Goal: Task Accomplishment & Management: Complete application form

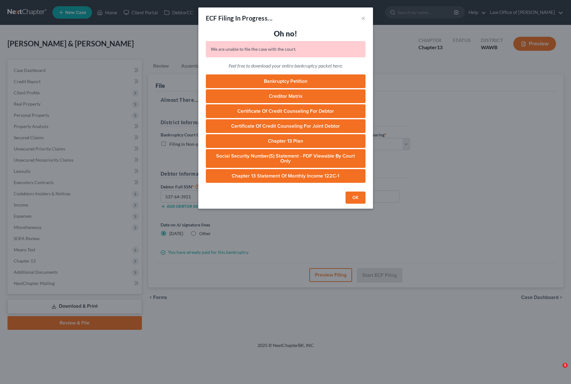
select select "0"
click at [361, 14] on button "×" at bounding box center [363, 17] width 4 height 7
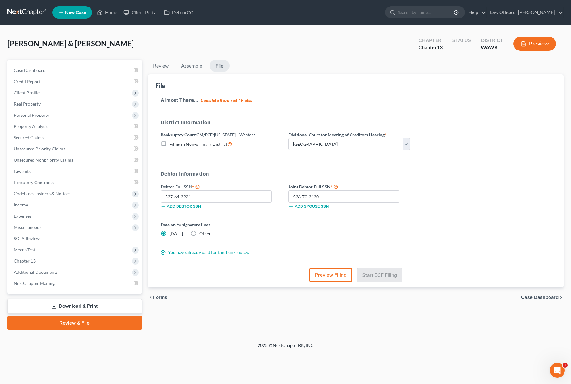
click at [28, 15] on link at bounding box center [27, 12] width 40 height 11
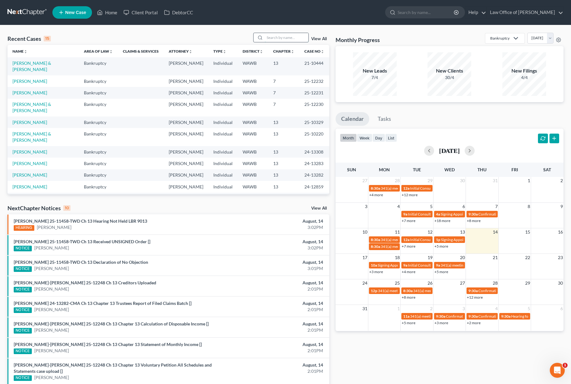
click at [275, 34] on input "search" at bounding box center [287, 37] width 44 height 9
type input "n"
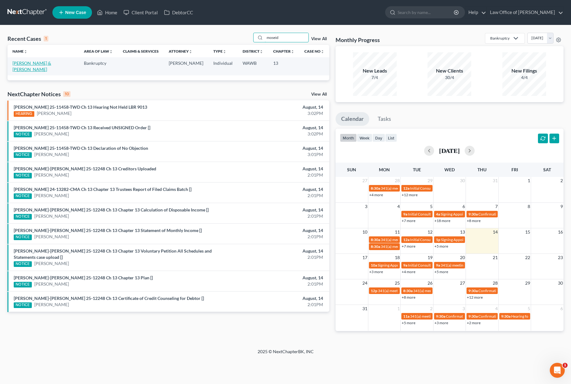
type input "moseid"
click at [33, 63] on link "[PERSON_NAME] & [PERSON_NAME]" at bounding box center [31, 66] width 39 height 12
select select "6"
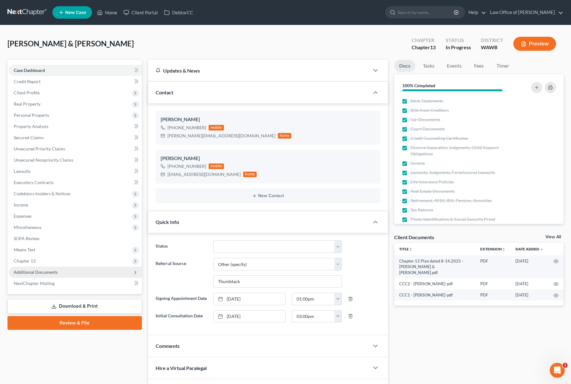
click at [28, 275] on span "Additional Documents" at bounding box center [75, 272] width 133 height 11
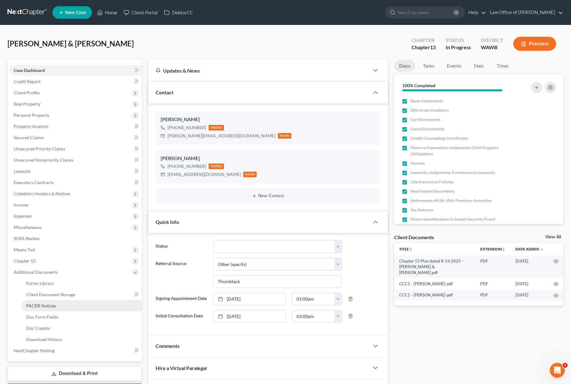
click at [34, 306] on span "PACER Notices" at bounding box center [41, 305] width 30 height 5
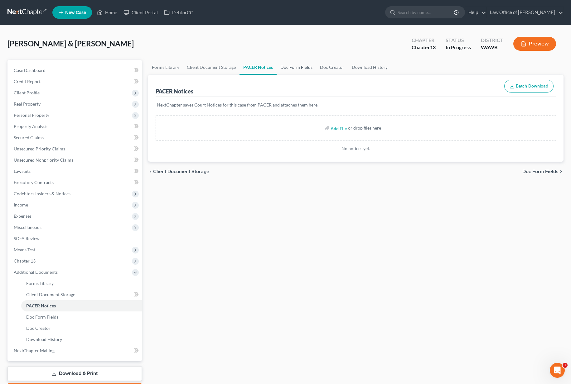
click at [303, 66] on link "Doc Form Fields" at bounding box center [296, 67] width 40 height 15
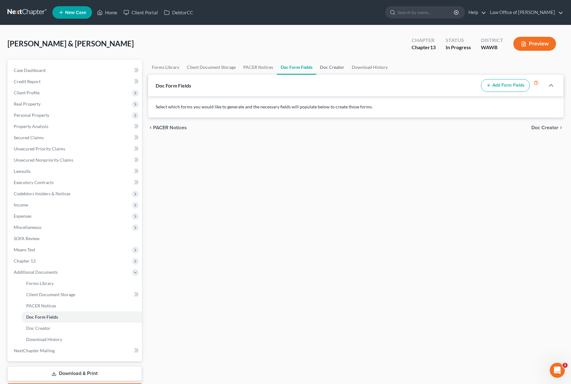
click at [330, 68] on link "Doc Creator" at bounding box center [332, 67] width 32 height 15
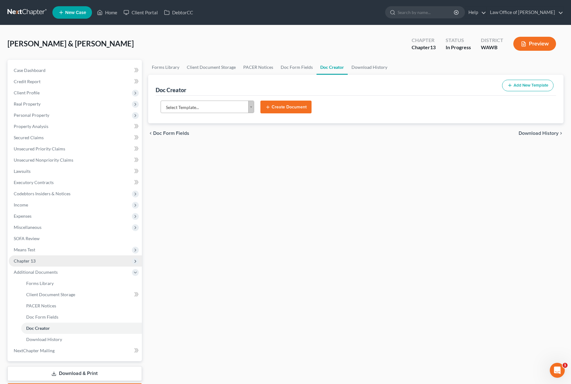
scroll to position [37, 0]
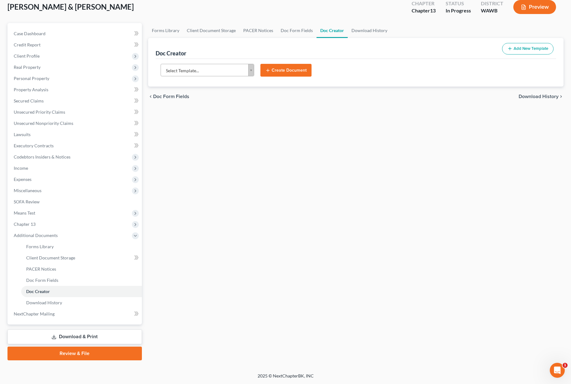
click at [72, 354] on link "Review & File" at bounding box center [74, 354] width 134 height 14
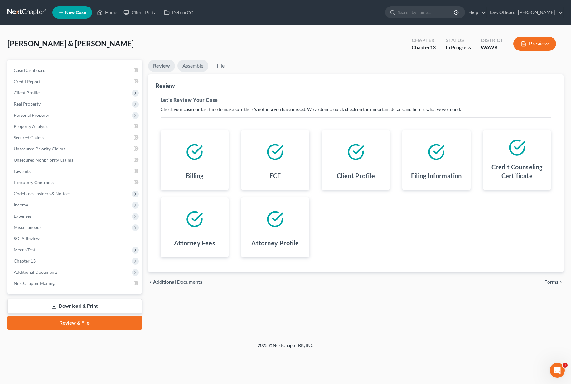
click at [196, 65] on link "Assemble" at bounding box center [192, 66] width 31 height 12
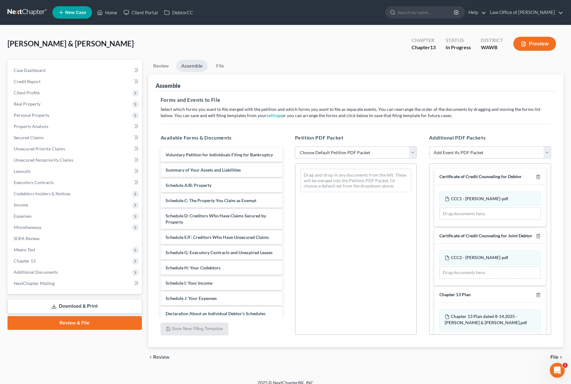
click at [320, 152] on select "Choose Default Petition PDF Packet Emergency Filing (Voluntary Petition and Cre…" at bounding box center [356, 152] width 122 height 12
select select "1"
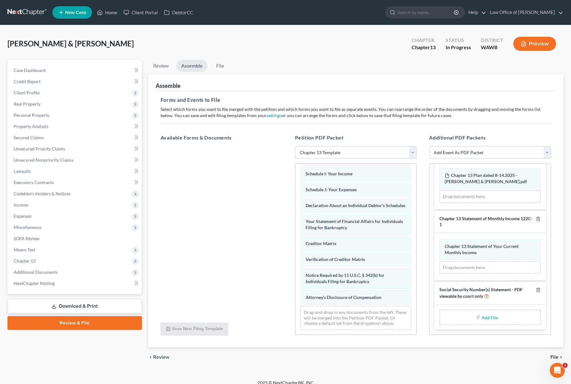
scroll to position [7, 0]
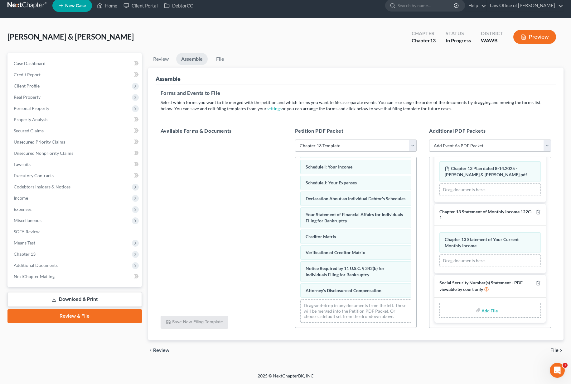
click at [489, 311] on input "file" at bounding box center [488, 310] width 15 height 11
type input "C:\fakepath\Form 121 dated 8.14.2025 - Moseid, Erik & Dianna.pdf"
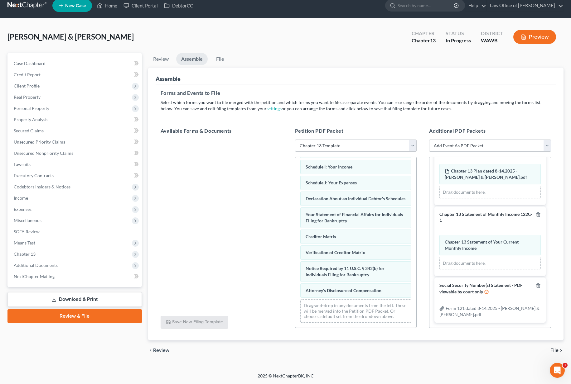
click at [553, 350] on span "File" at bounding box center [554, 350] width 8 height 5
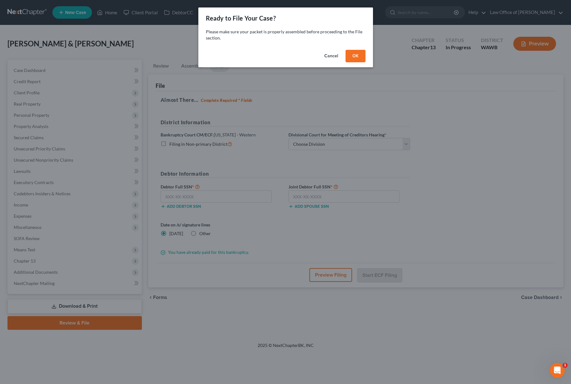
scroll to position [0, 0]
click at [354, 57] on button "OK" at bounding box center [355, 56] width 20 height 12
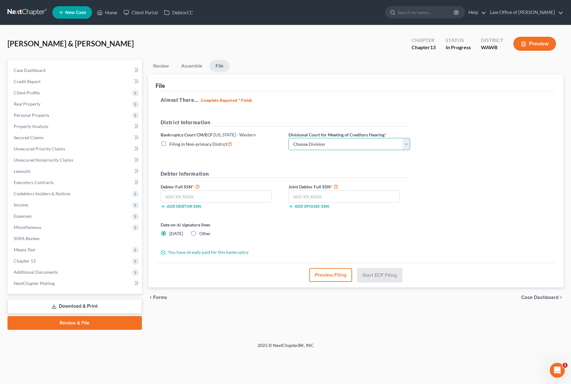
click at [336, 141] on select "Choose Division Seattle Tacoma" at bounding box center [349, 144] width 122 height 12
select select "0"
click at [214, 195] on input "text" at bounding box center [215, 196] width 111 height 12
paste input "537-64-3921"
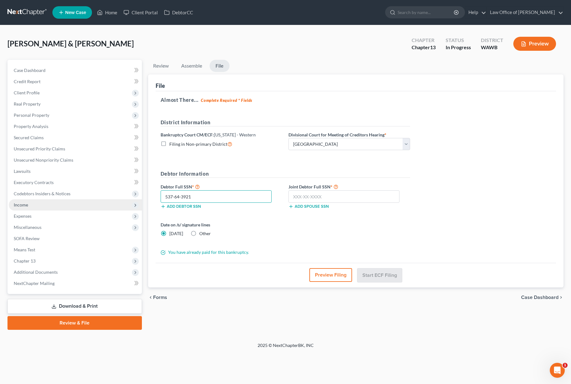
type input "537-64-3921"
click at [318, 195] on input "text" at bounding box center [343, 196] width 111 height 12
paste input "536-70-3430"
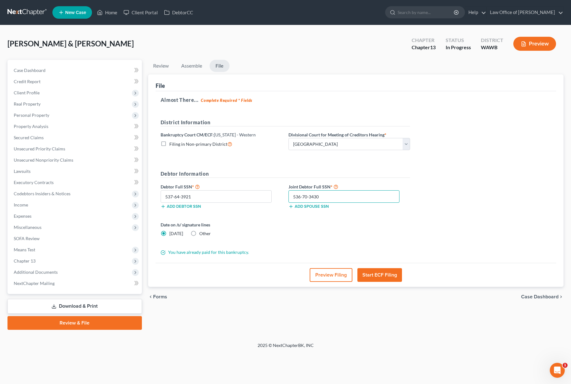
type input "536-70-3430"
click at [389, 279] on button "Start ECF Filing" at bounding box center [379, 275] width 45 height 14
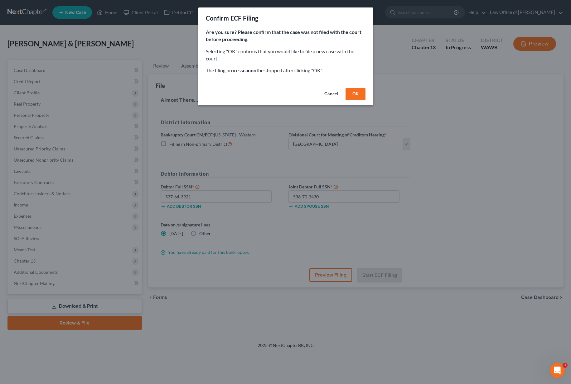
click at [361, 94] on button "OK" at bounding box center [355, 94] width 20 height 12
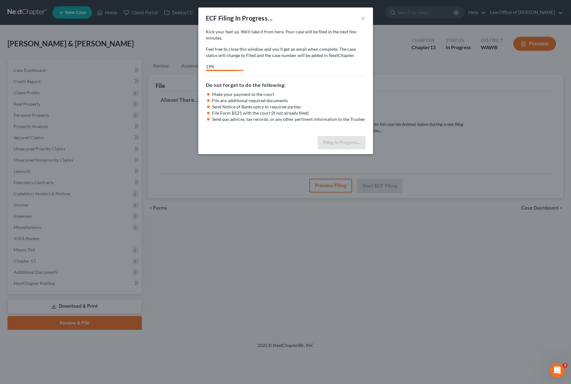
select select "0"
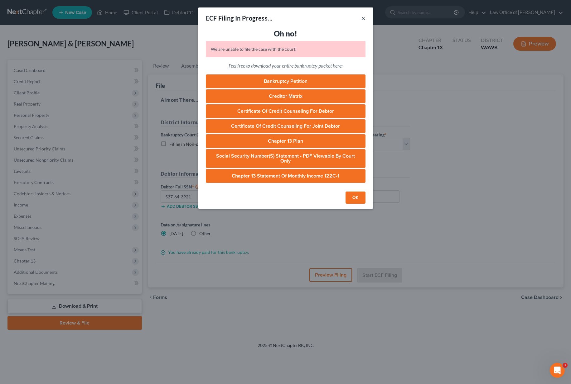
click at [361, 18] on button "×" at bounding box center [363, 17] width 4 height 7
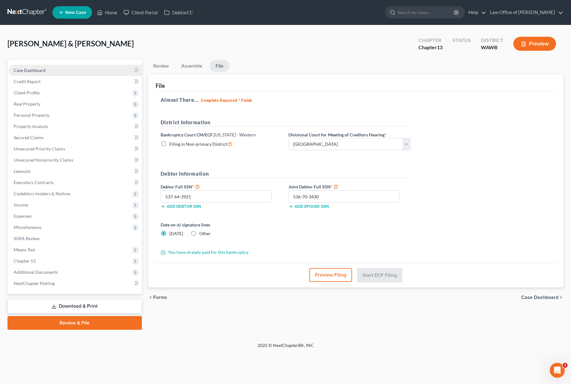
click at [80, 71] on link "Case Dashboard" at bounding box center [75, 70] width 133 height 11
select select "6"
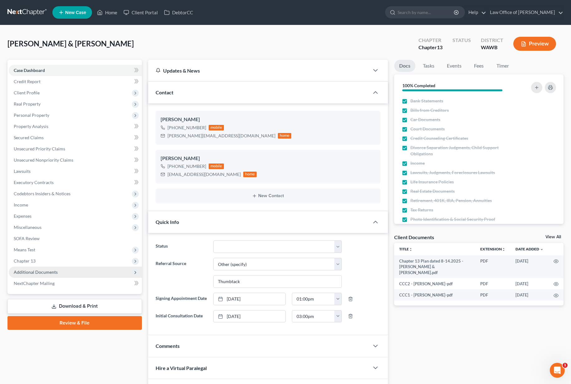
click at [62, 270] on span "Additional Documents" at bounding box center [75, 272] width 133 height 11
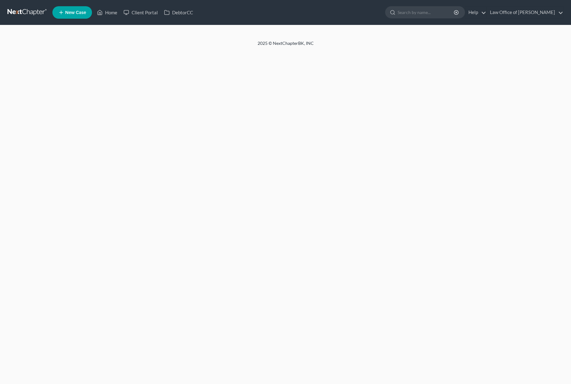
select select "6"
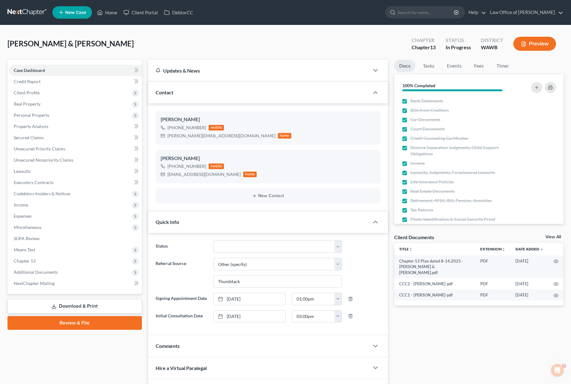
click at [74, 307] on link "Download & Print" at bounding box center [74, 306] width 134 height 15
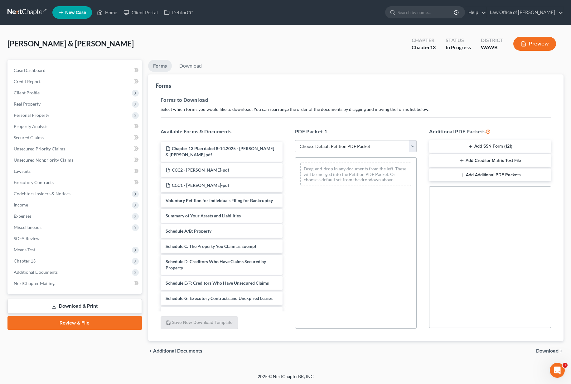
click at [324, 143] on select "Choose Default Petition PDF Packet Complete Bankruptcy Petition (all forms and …" at bounding box center [356, 146] width 122 height 12
select select "0"
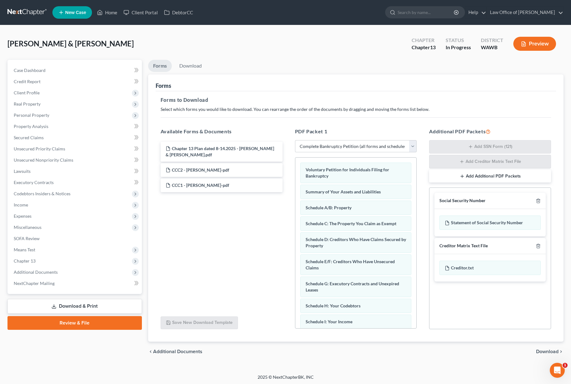
click at [63, 323] on link "Review & File" at bounding box center [74, 323] width 134 height 14
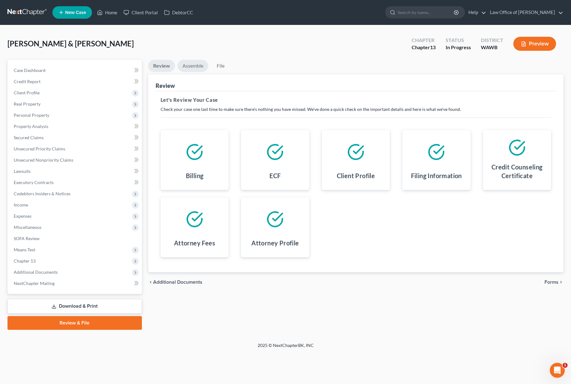
click at [186, 65] on link "Assemble" at bounding box center [192, 66] width 31 height 12
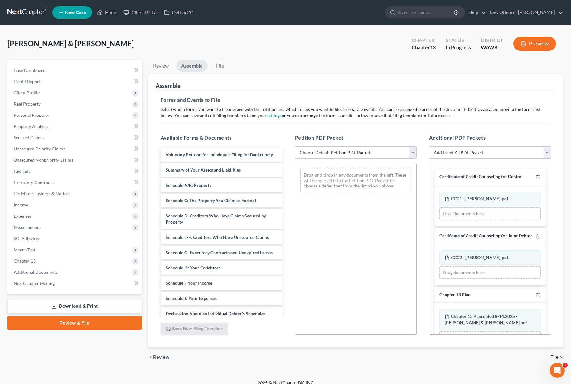
click at [340, 152] on select "Choose Default Petition PDF Packet Emergency Filing (Voluntary Petition and Cre…" at bounding box center [356, 152] width 122 height 12
select select "1"
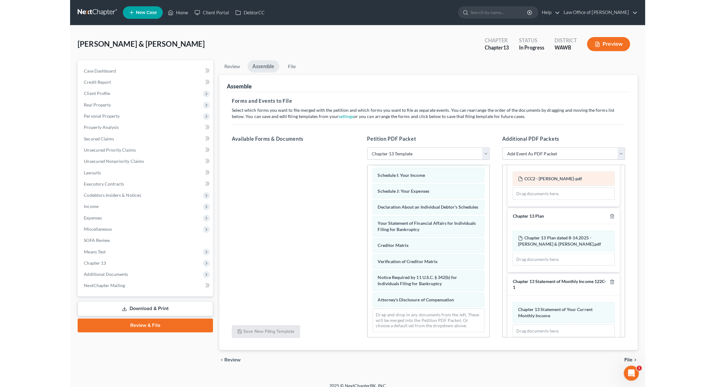
scroll to position [141, 0]
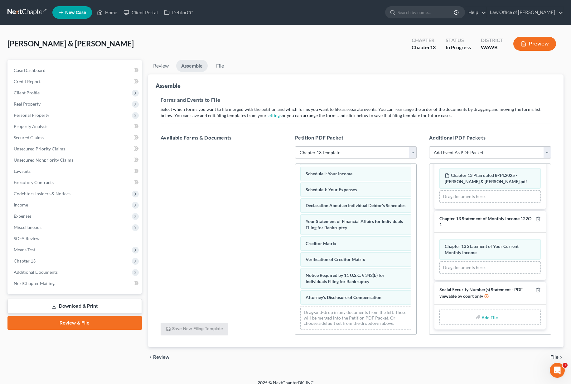
click at [487, 319] on input "file" at bounding box center [488, 317] width 15 height 11
click at [30, 13] on link at bounding box center [27, 12] width 40 height 11
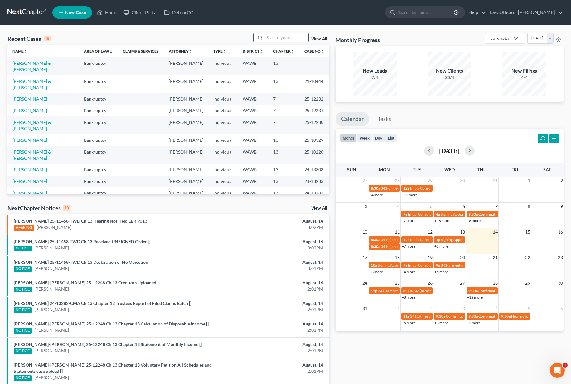
click at [284, 36] on input "search" at bounding box center [287, 37] width 44 height 9
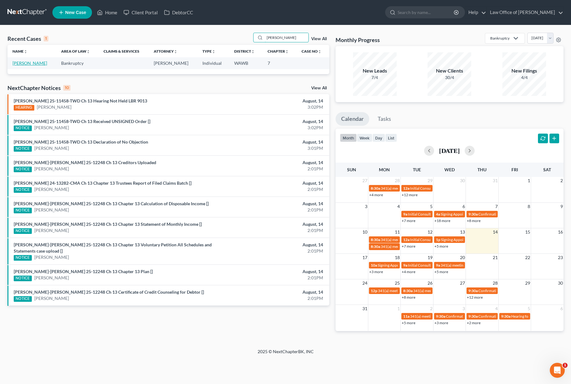
type input "varela"
click at [26, 62] on link "Varela, Gayle" at bounding box center [29, 62] width 35 height 5
select select "6"
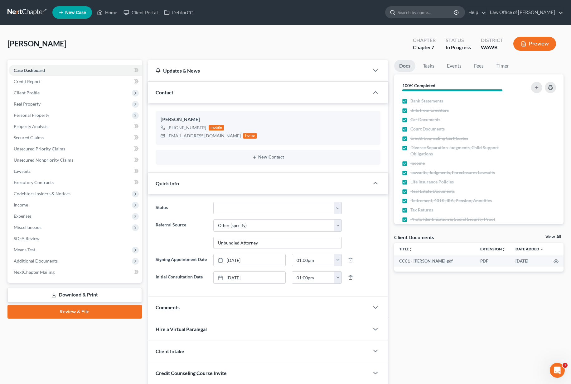
click at [420, 11] on input "search" at bounding box center [425, 13] width 57 height 12
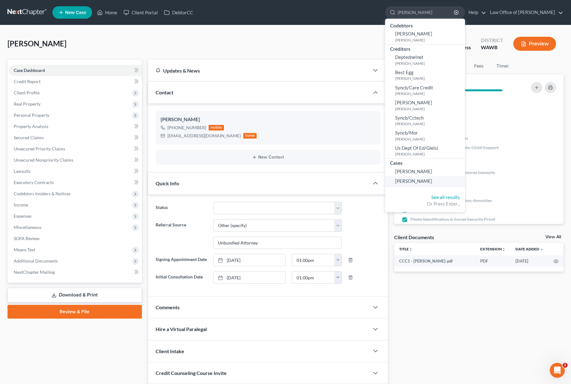
type input "brett"
click at [428, 181] on span "[PERSON_NAME]" at bounding box center [413, 181] width 37 height 6
select select "6"
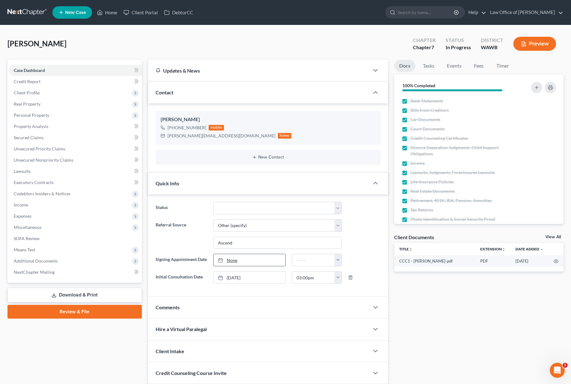
click at [233, 260] on link "None" at bounding box center [249, 260] width 72 height 12
type input "8/14/2025"
click at [301, 261] on input "text" at bounding box center [313, 260] width 42 height 12
type input "3:00 pm"
click at [430, 67] on link "Tasks" at bounding box center [428, 66] width 21 height 12
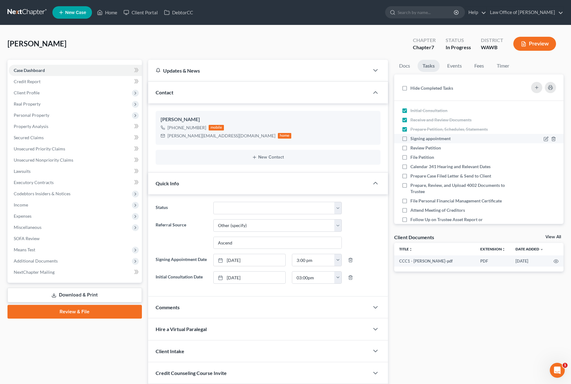
click at [410, 138] on label "Signing appointment" at bounding box center [432, 139] width 45 height 6
click at [413, 138] on input "Signing appointment" at bounding box center [415, 138] width 4 height 4
checkbox input "true"
click at [453, 64] on link "Events" at bounding box center [454, 66] width 25 height 12
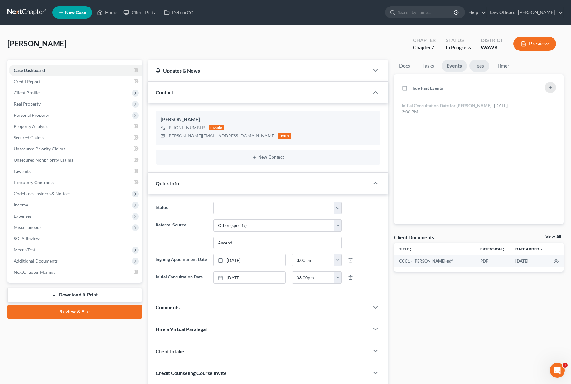
click at [477, 69] on link "Fees" at bounding box center [479, 66] width 20 height 12
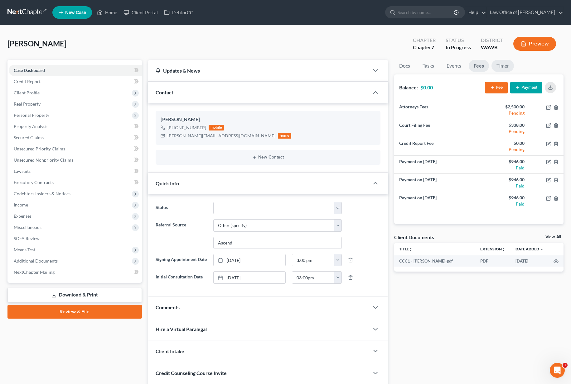
click at [504, 67] on link "Timer" at bounding box center [502, 66] width 22 height 12
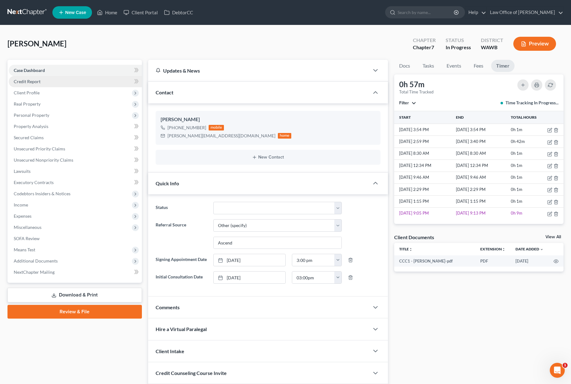
click at [51, 83] on link "Credit Report" at bounding box center [75, 81] width 133 height 11
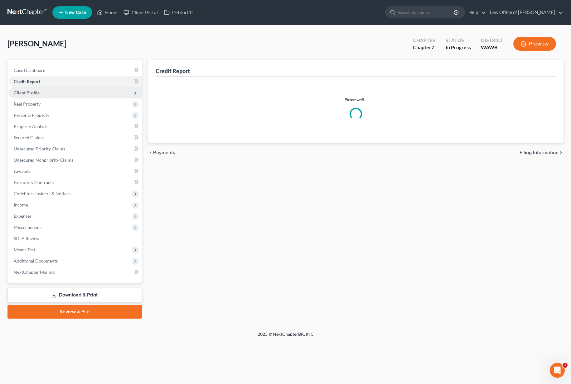
click at [50, 93] on span "Client Profile" at bounding box center [75, 92] width 133 height 11
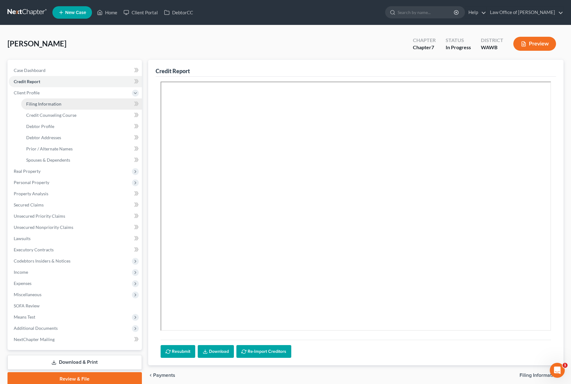
click at [47, 101] on link "Filing Information" at bounding box center [81, 103] width 121 height 11
select select "1"
select select "0"
select select "87"
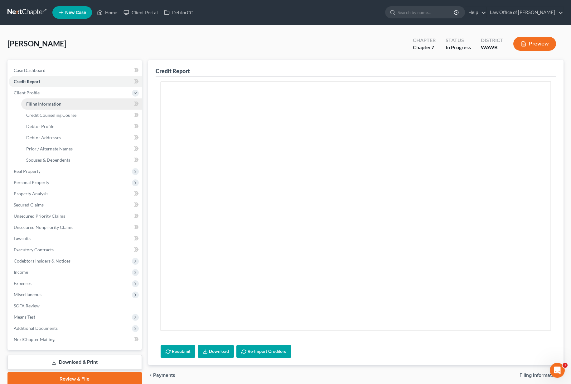
select select "0"
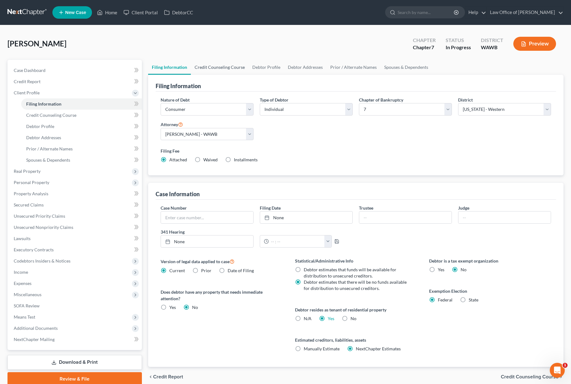
click at [215, 72] on link "Credit Counseling Course" at bounding box center [220, 67] width 58 height 15
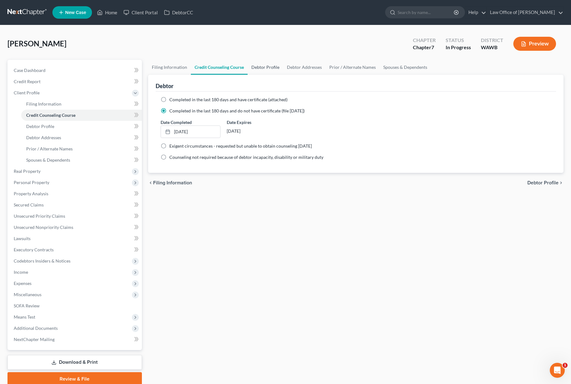
click at [271, 65] on link "Debtor Profile" at bounding box center [265, 67] width 36 height 15
select select "3"
select select "0"
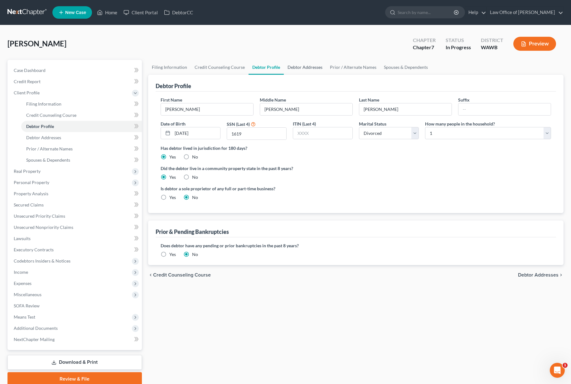
click at [305, 68] on link "Debtor Addresses" at bounding box center [305, 67] width 42 height 15
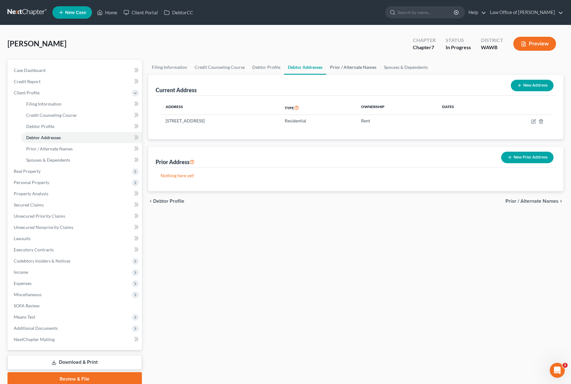
click at [343, 71] on link "Prior / Alternate Names" at bounding box center [353, 67] width 54 height 15
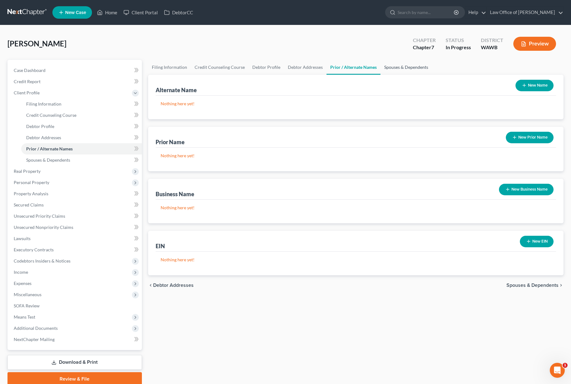
click at [394, 72] on link "Spouses & Dependents" at bounding box center [405, 67] width 51 height 15
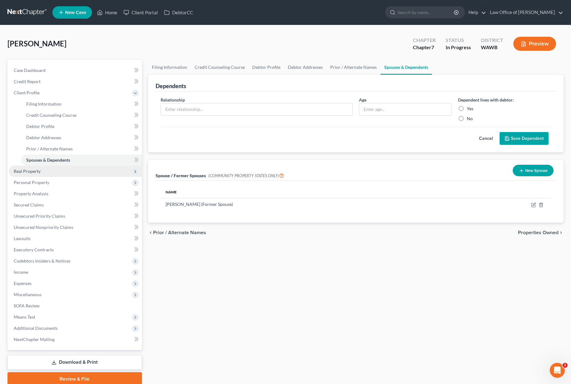
click at [91, 173] on span "Real Property" at bounding box center [75, 171] width 133 height 11
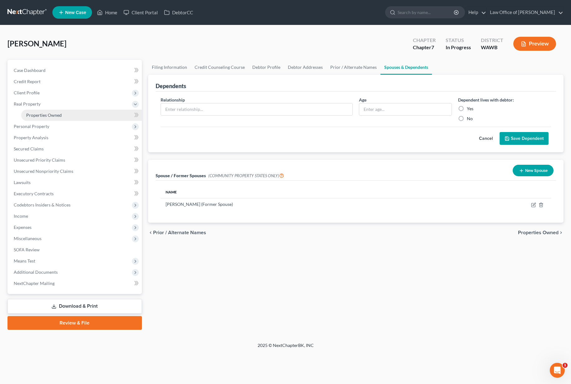
click at [89, 114] on link "Properties Owned" at bounding box center [81, 115] width 121 height 11
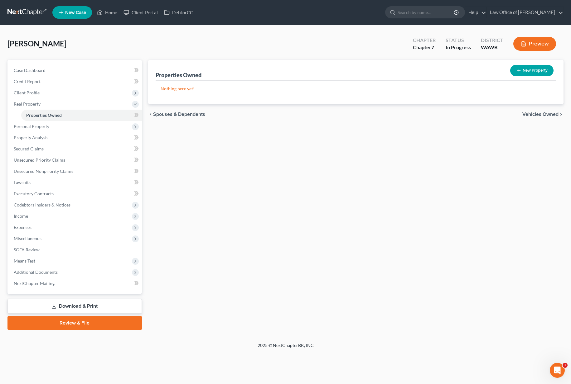
click at [537, 110] on div "chevron_left Spouses & Dependents Vehicles Owned chevron_right" at bounding box center [355, 114] width 415 height 20
click at [537, 114] on span "Vehicles Owned" at bounding box center [540, 114] width 36 height 5
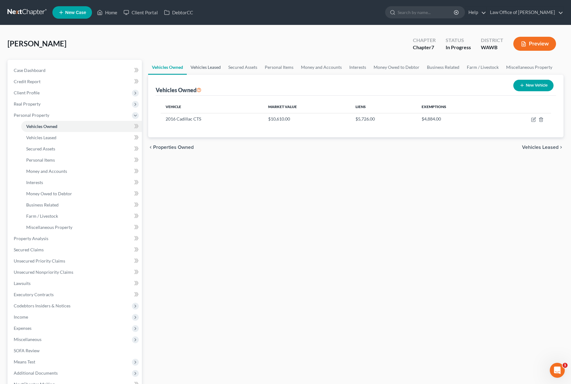
click at [208, 70] on link "Vehicles Leased" at bounding box center [206, 67] width 38 height 15
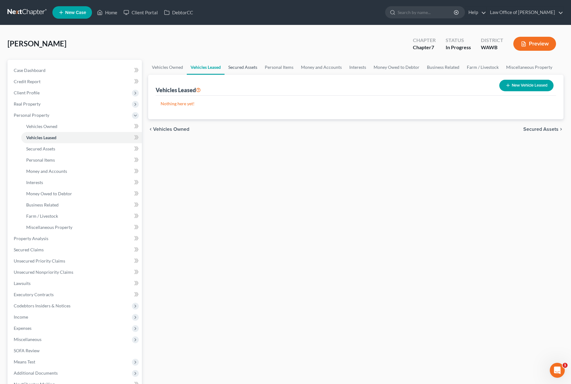
click at [237, 69] on link "Secured Assets" at bounding box center [242, 67] width 36 height 15
click at [273, 70] on link "Personal Items" at bounding box center [279, 67] width 36 height 15
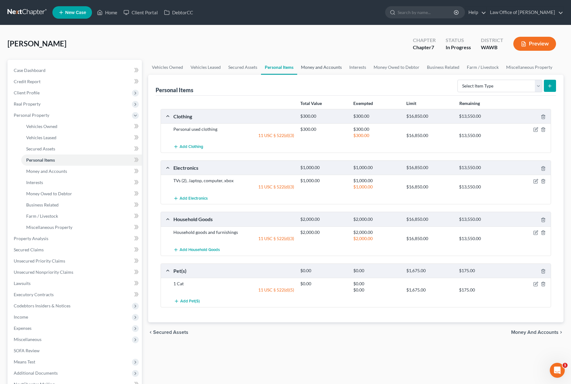
click at [312, 70] on link "Money and Accounts" at bounding box center [321, 67] width 48 height 15
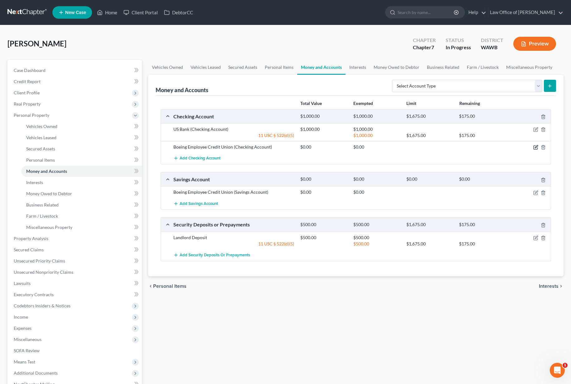
click at [536, 148] on icon "button" at bounding box center [535, 147] width 5 height 5
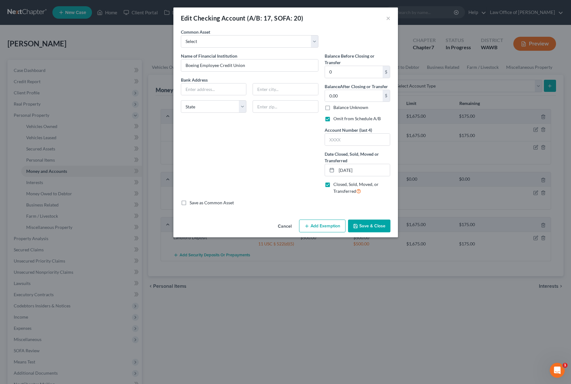
click at [365, 226] on button "Save & Close" at bounding box center [369, 226] width 42 height 13
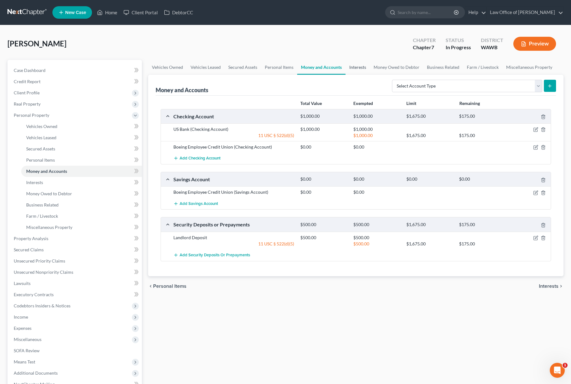
click at [355, 67] on link "Interests" at bounding box center [357, 67] width 24 height 15
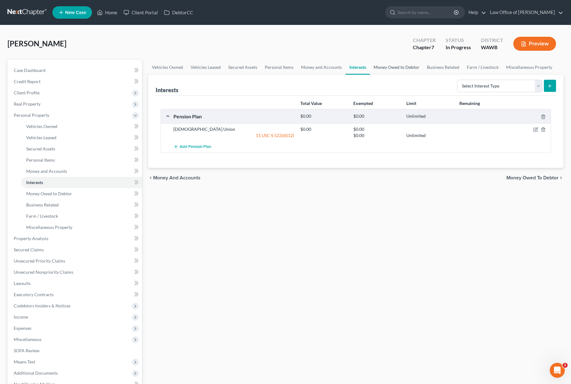
click at [393, 68] on link "Money Owed to Debtor" at bounding box center [396, 67] width 53 height 15
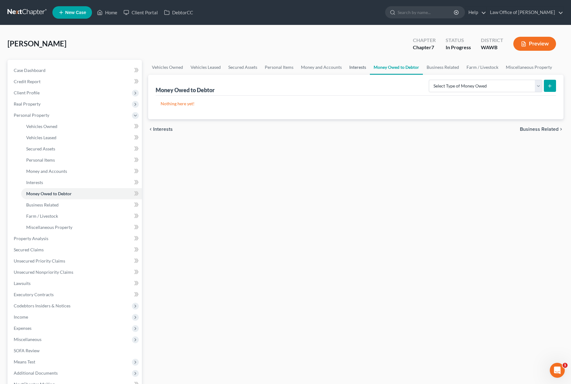
click at [351, 69] on link "Interests" at bounding box center [357, 67] width 24 height 15
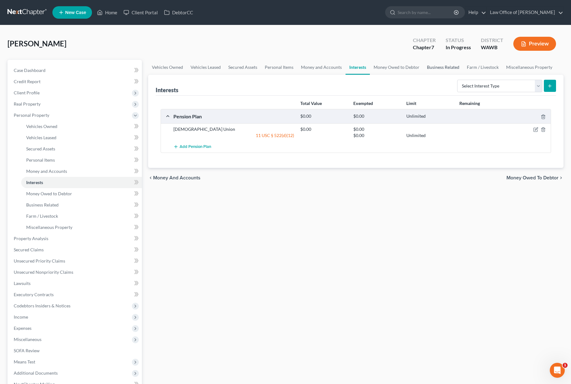
click at [439, 65] on link "Business Related" at bounding box center [443, 67] width 40 height 15
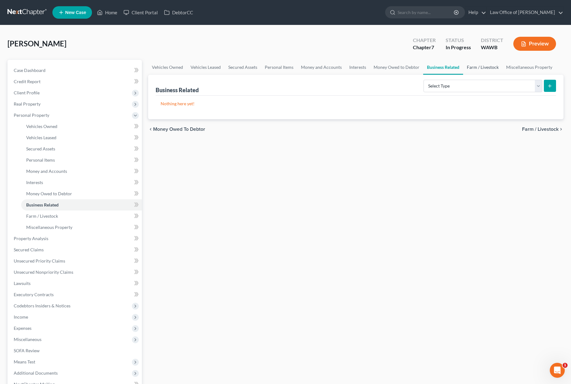
click at [477, 65] on link "Farm / Livestock" at bounding box center [482, 67] width 39 height 15
click at [510, 67] on link "Miscellaneous Property" at bounding box center [529, 67] width 54 height 15
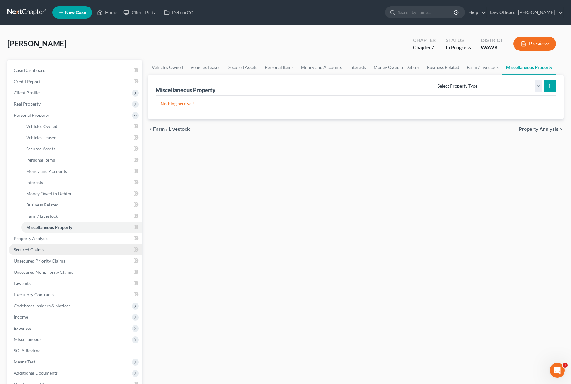
click at [57, 244] on link "Secured Claims" at bounding box center [75, 249] width 133 height 11
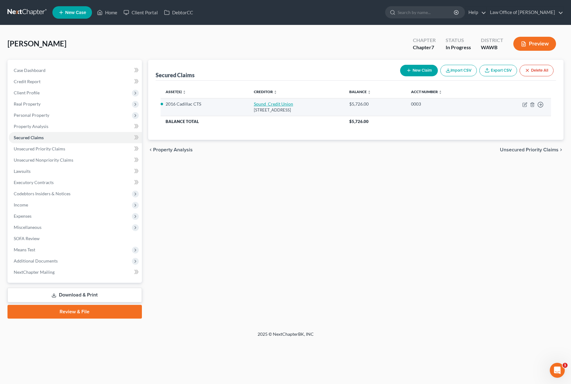
click at [257, 101] on link "Sound Credit Union" at bounding box center [273, 103] width 39 height 5
select select "50"
select select "2"
select select "0"
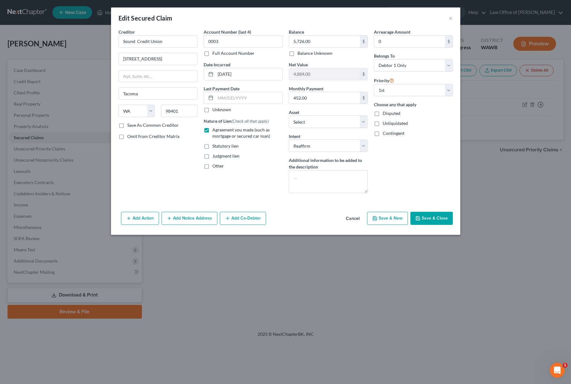
click at [410, 216] on button "Save & Close" at bounding box center [431, 218] width 42 height 13
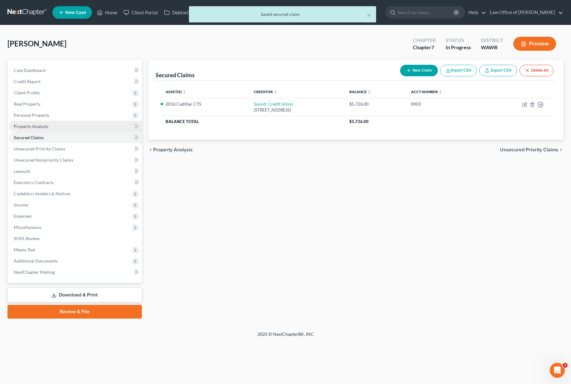
click at [101, 128] on link "Property Analysis" at bounding box center [75, 126] width 133 height 11
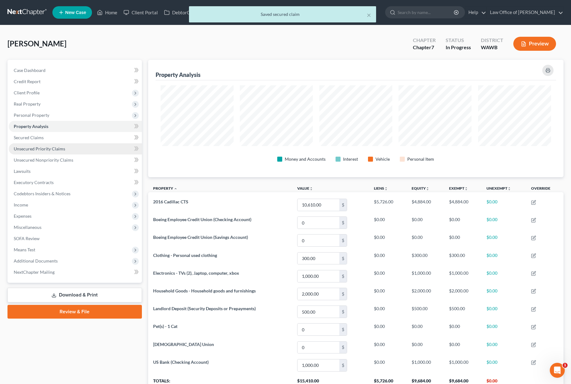
scroll to position [117, 415]
click at [53, 150] on span "Unsecured Priority Claims" at bounding box center [39, 148] width 51 height 5
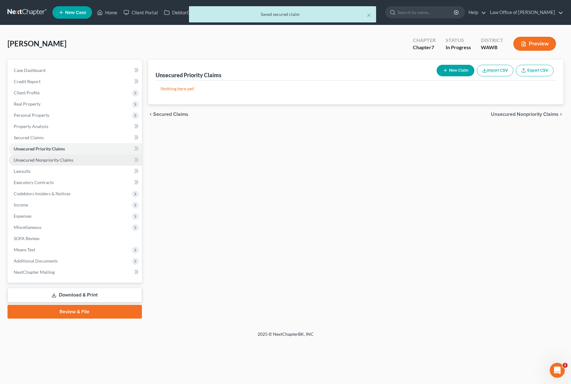
click at [53, 159] on span "Unsecured Nonpriority Claims" at bounding box center [44, 159] width 60 height 5
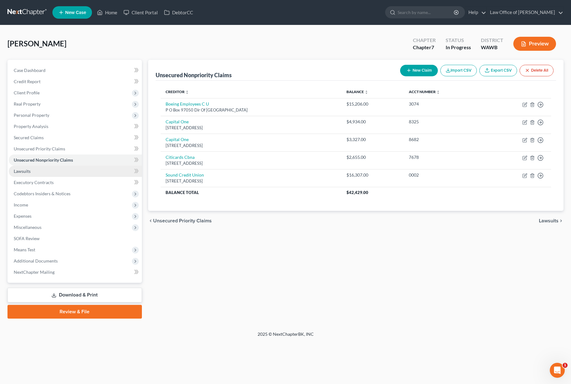
click at [49, 170] on link "Lawsuits" at bounding box center [75, 171] width 133 height 11
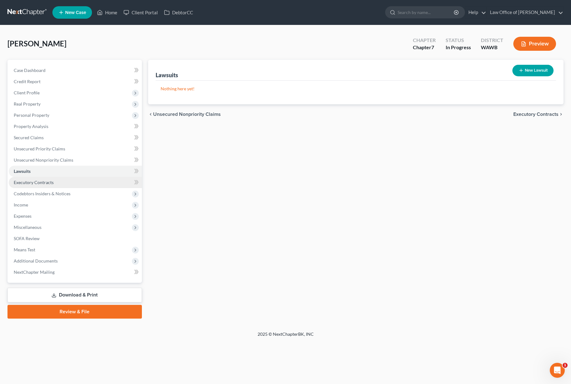
click at [45, 181] on span "Executory Contracts" at bounding box center [34, 182] width 40 height 5
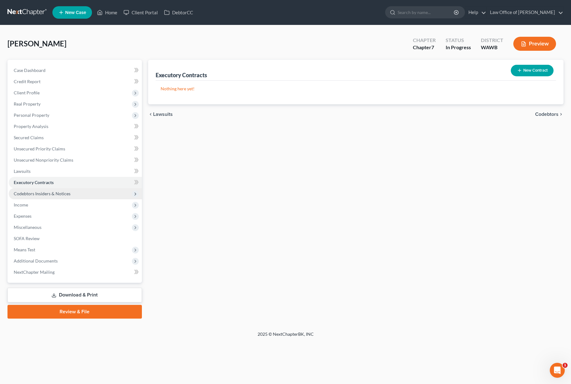
click at [44, 192] on span "Codebtors Insiders & Notices" at bounding box center [42, 193] width 57 height 5
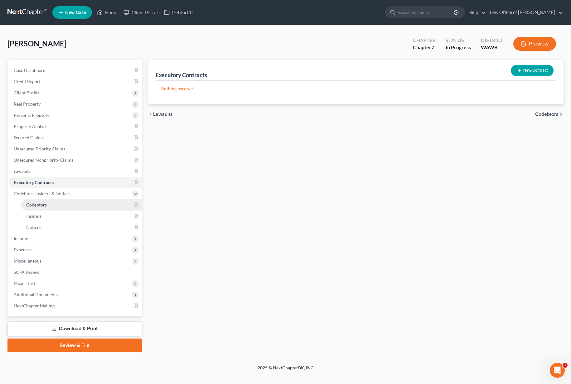
click at [43, 202] on span "Codebtors" at bounding box center [36, 204] width 21 height 5
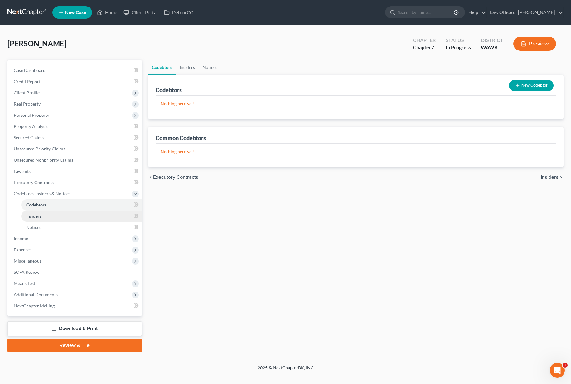
click at [41, 217] on link "Insiders" at bounding box center [81, 216] width 121 height 11
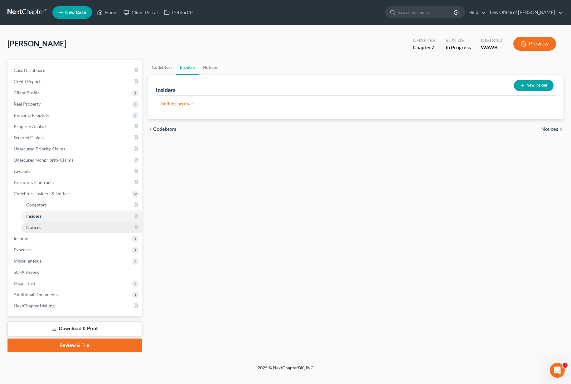
click at [40, 227] on span "Notices" at bounding box center [33, 227] width 15 height 5
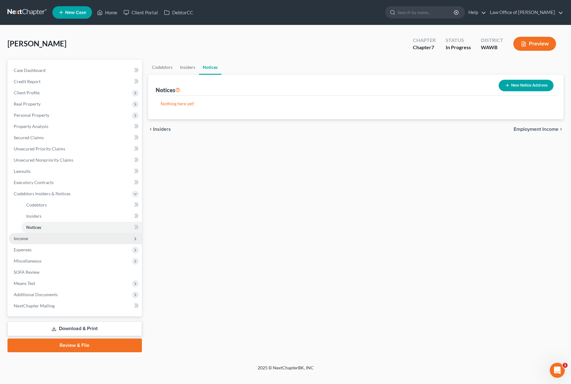
click at [35, 237] on span "Income" at bounding box center [75, 238] width 133 height 11
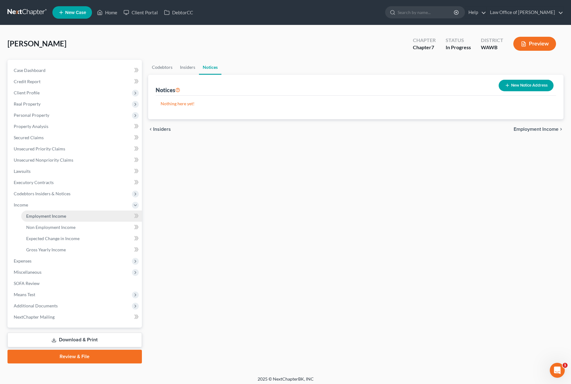
click at [64, 218] on span "Employment Income" at bounding box center [46, 215] width 40 height 5
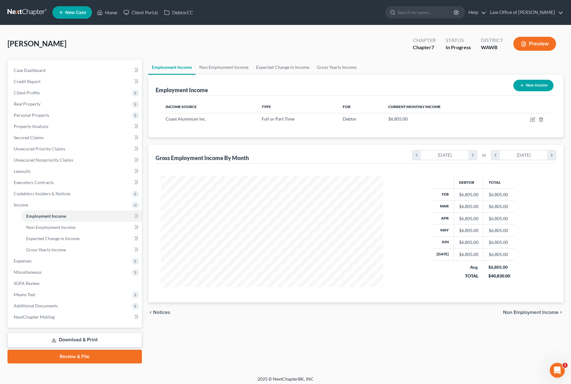
scroll to position [112, 235]
click at [534, 117] on icon "button" at bounding box center [532, 118] width 3 height 3
select select "0"
select select "50"
select select "0"
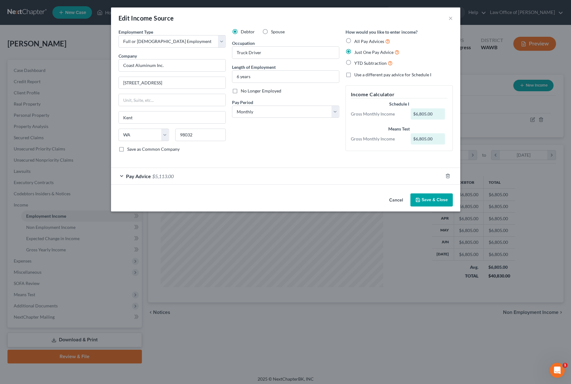
click at [179, 176] on div "Pay Advice $5,113.00" at bounding box center [277, 176] width 332 height 17
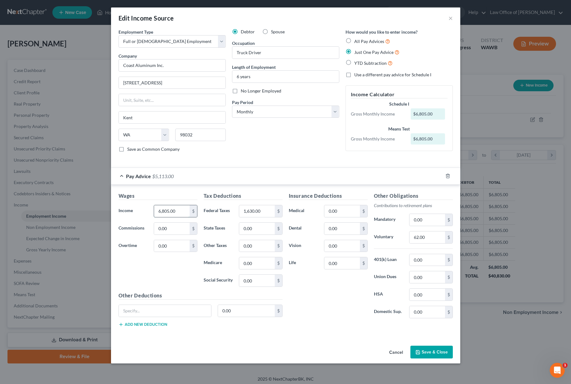
click at [178, 213] on input "6,805.00" at bounding box center [171, 211] width 35 height 12
type input "6,750"
click at [262, 210] on input "1,630.00" at bounding box center [256, 211] width 35 height 12
type input "1,618.00"
click at [346, 263] on input "0.00" at bounding box center [341, 263] width 35 height 12
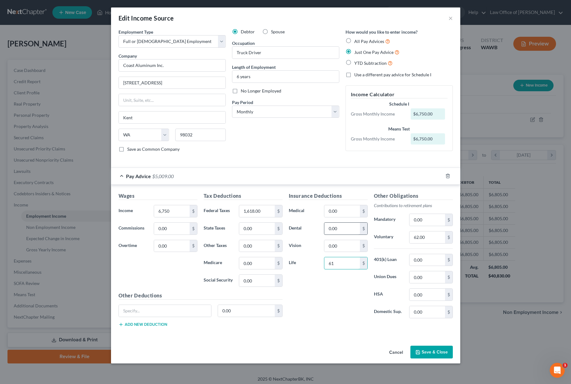
type input "61"
click at [335, 226] on input "0.00" at bounding box center [341, 229] width 35 height 12
type input "4.00"
click at [422, 238] on input "62.00" at bounding box center [426, 238] width 35 height 12
drag, startPoint x: 431, startPoint y: 239, endPoint x: 366, endPoint y: 236, distance: 65.2
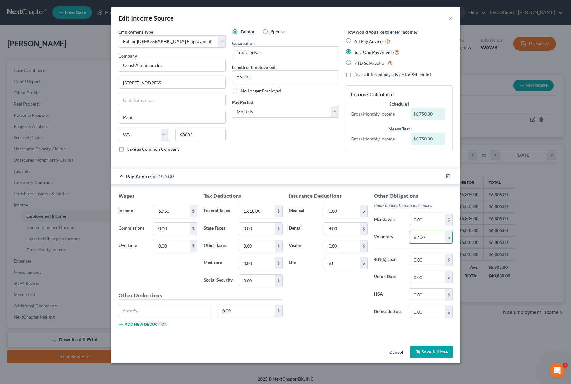
click at [366, 236] on div "Insurance Deductions Medical 0.00 $ Dental 4.00 $ Vision 0.00 $ Life 61 $ Other…" at bounding box center [370, 257] width 170 height 131
click at [432, 355] on button "Save & Close" at bounding box center [431, 352] width 42 height 13
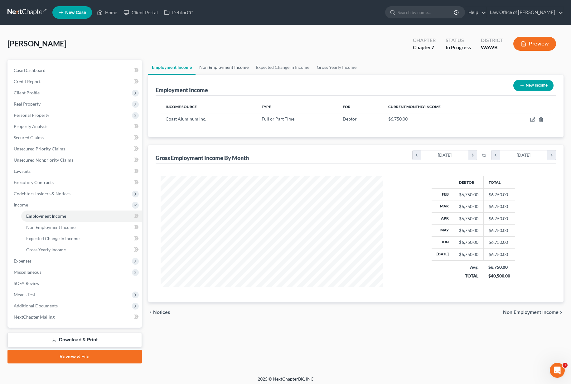
click at [215, 69] on link "Non Employment Income" at bounding box center [223, 67] width 57 height 15
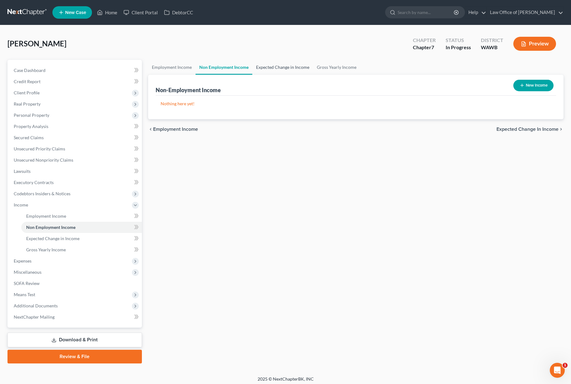
click at [282, 70] on link "Expected Change in Income" at bounding box center [282, 67] width 61 height 15
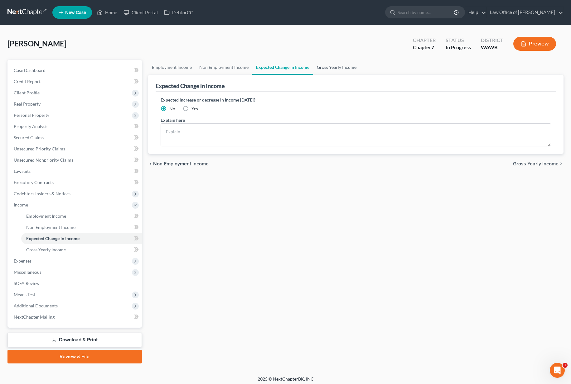
click at [334, 69] on link "Gross Yearly Income" at bounding box center [336, 67] width 47 height 15
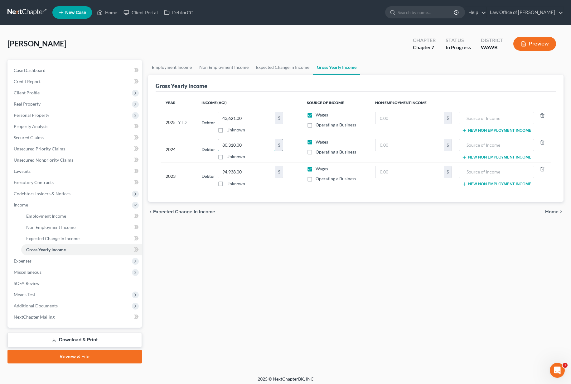
click at [238, 148] on input "80,310.00" at bounding box center [246, 145] width 57 height 12
click at [244, 122] on input "43,621.00" at bounding box center [246, 118] width 57 height 12
type input "47,247.00"
click at [69, 261] on span "Expenses" at bounding box center [75, 261] width 133 height 11
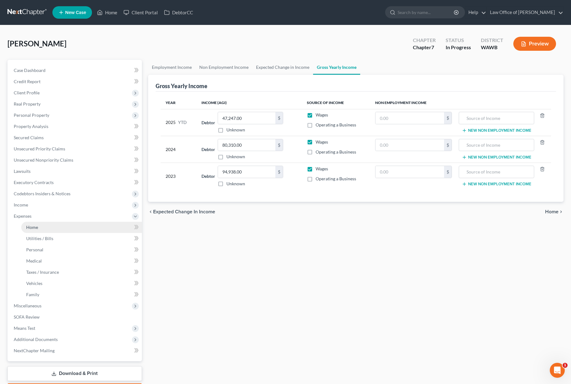
click at [61, 229] on link "Home" at bounding box center [81, 227] width 121 height 11
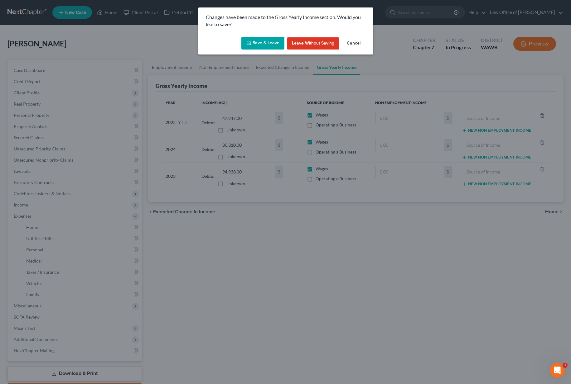
click at [246, 45] on button "Save & Leave" at bounding box center [262, 43] width 43 height 13
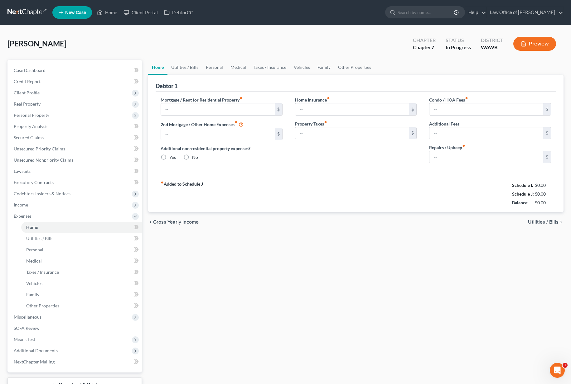
type input "1,885.00"
type input "0.00"
radio input "true"
type input "0.00"
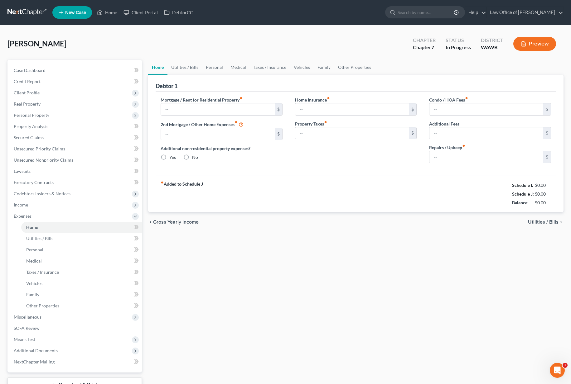
type input "0.00"
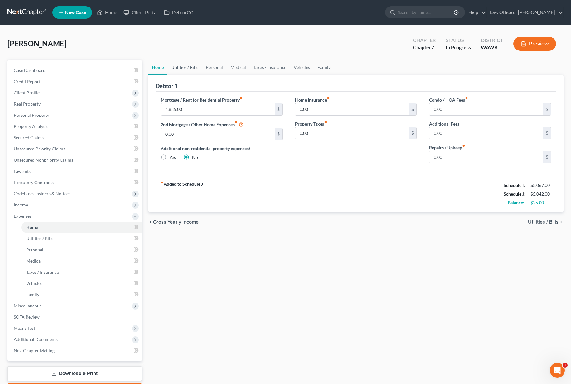
click at [189, 68] on link "Utilities / Bills" at bounding box center [184, 67] width 35 height 15
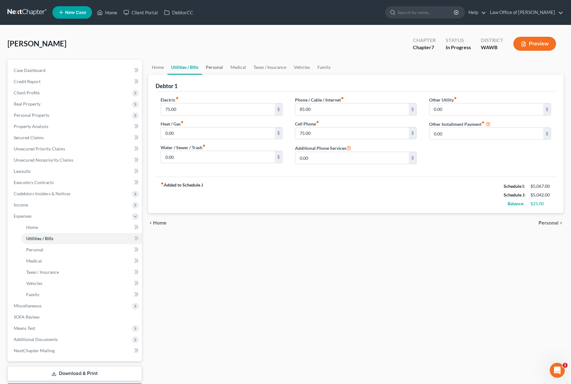
click at [218, 66] on link "Personal" at bounding box center [214, 67] width 25 height 15
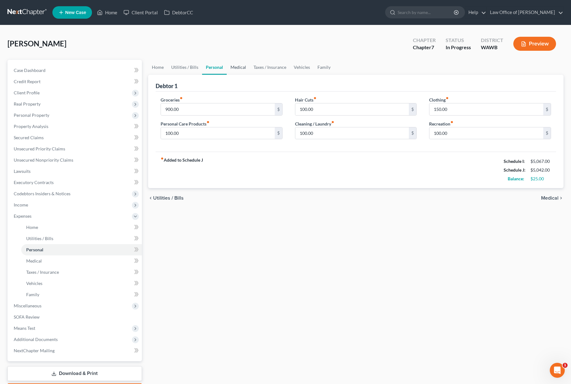
click at [240, 66] on link "Medical" at bounding box center [238, 67] width 23 height 15
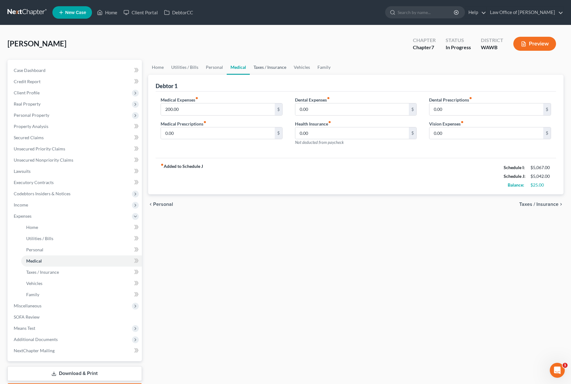
click at [263, 66] on link "Taxes / Insurance" at bounding box center [270, 67] width 40 height 15
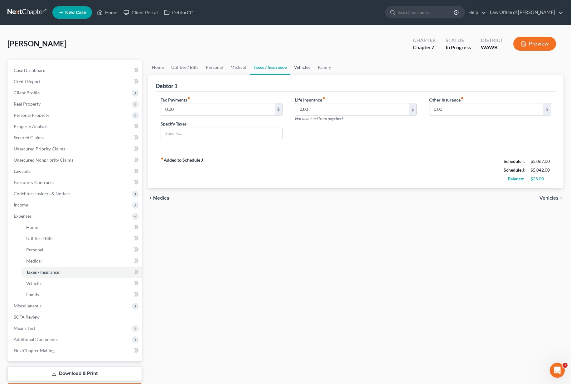
click at [294, 64] on link "Vehicles" at bounding box center [302, 67] width 24 height 15
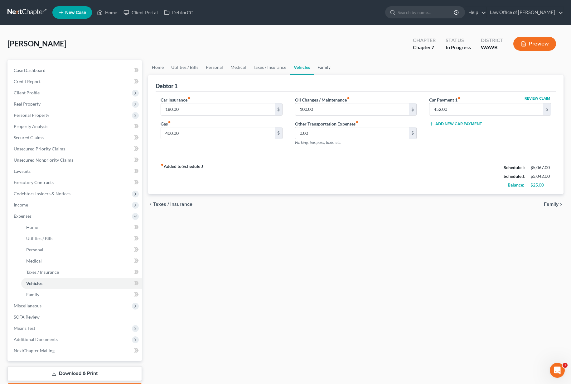
click at [318, 65] on link "Family" at bounding box center [323, 67] width 21 height 15
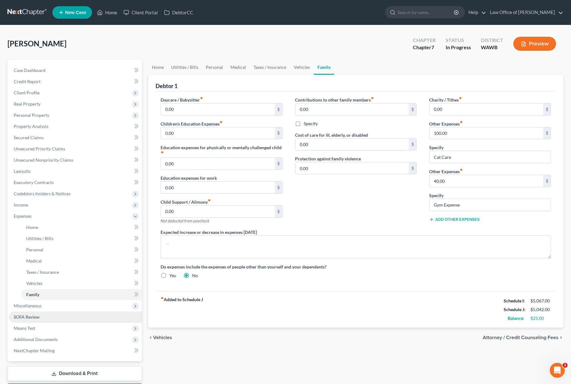
scroll to position [37, 0]
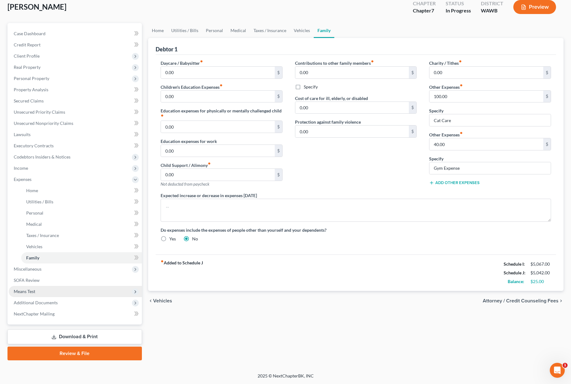
click at [40, 292] on span "Means Test" at bounding box center [75, 291] width 133 height 11
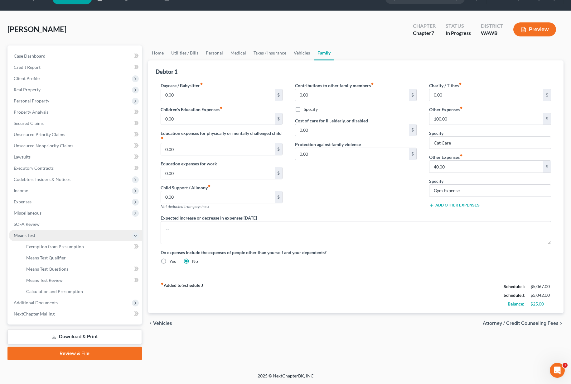
scroll to position [14, 0]
click at [40, 215] on span "Miscellaneous" at bounding box center [28, 212] width 28 height 5
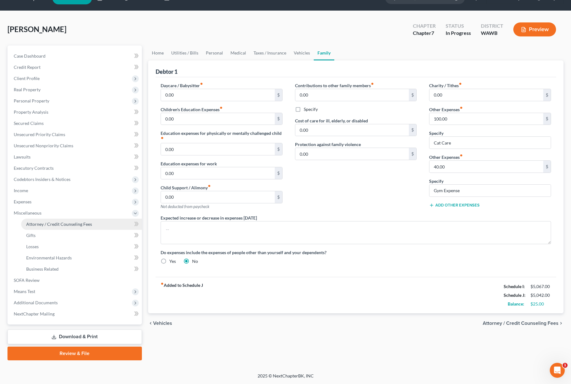
click at [41, 223] on span "Attorney / Credit Counseling Fees" at bounding box center [59, 224] width 66 height 5
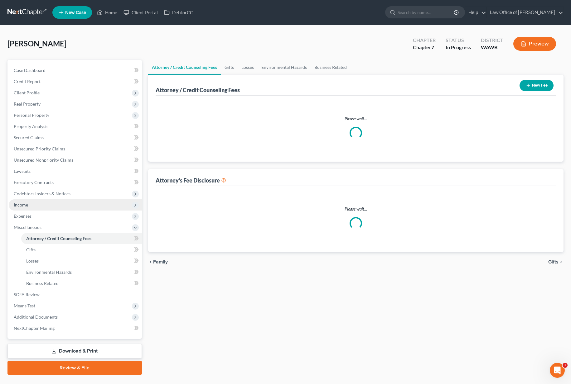
select select "0"
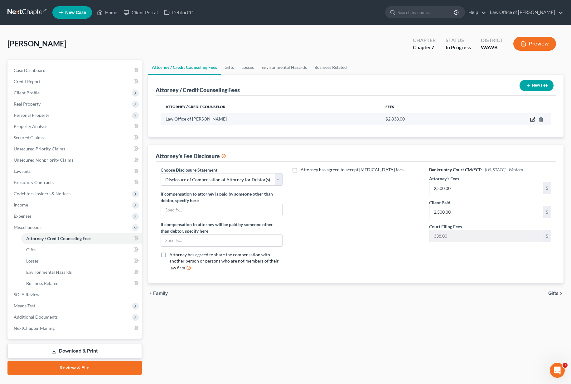
click at [532, 119] on icon "button" at bounding box center [532, 119] width 5 height 5
select select "50"
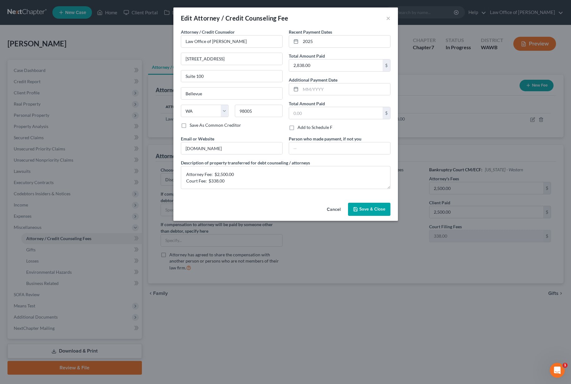
click at [363, 209] on span "Save & Close" at bounding box center [372, 209] width 26 height 5
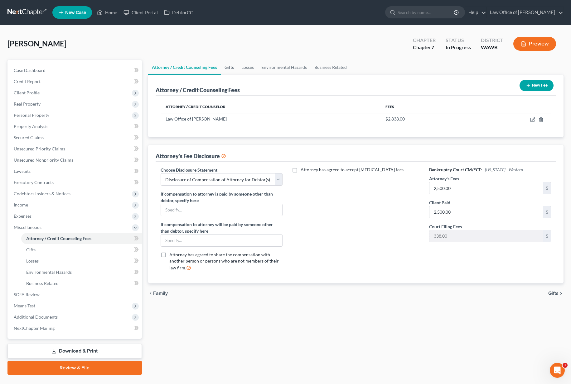
click at [229, 64] on link "Gifts" at bounding box center [229, 67] width 17 height 15
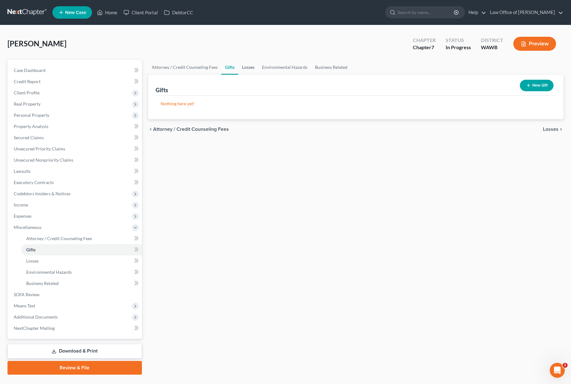
click at [246, 66] on link "Losses" at bounding box center [248, 67] width 20 height 15
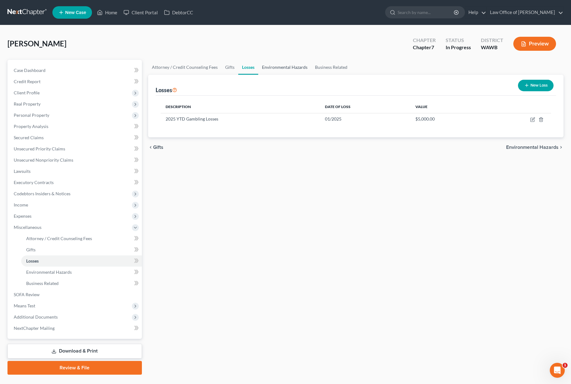
click at [279, 65] on link "Environmental Hazards" at bounding box center [284, 67] width 53 height 15
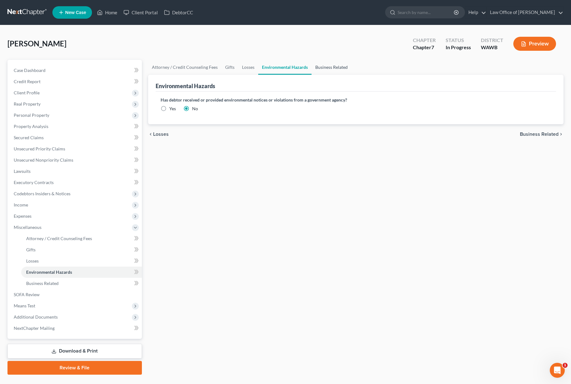
click at [326, 66] on link "Business Related" at bounding box center [331, 67] width 40 height 15
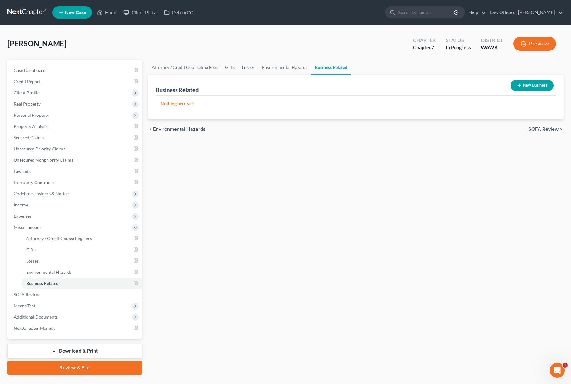
click at [245, 70] on link "Losses" at bounding box center [248, 67] width 20 height 15
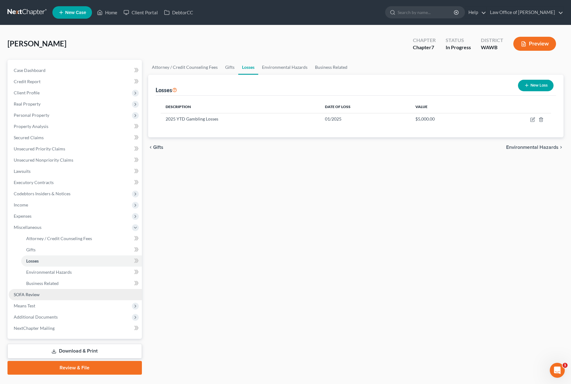
click at [36, 293] on span "SOFA Review" at bounding box center [27, 294] width 26 height 5
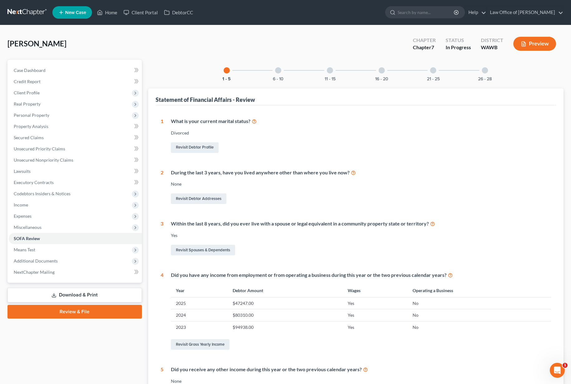
click at [277, 71] on div at bounding box center [278, 70] width 6 height 6
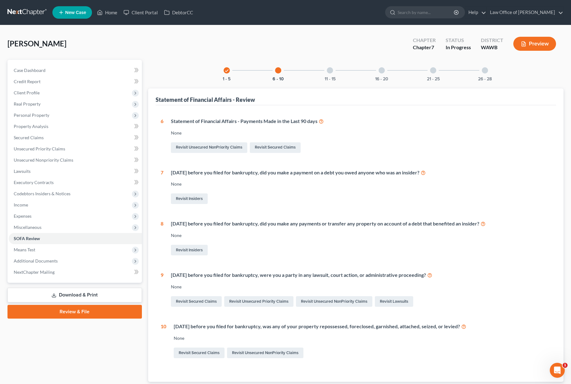
click at [321, 72] on div "11 - 15" at bounding box center [329, 70] width 21 height 21
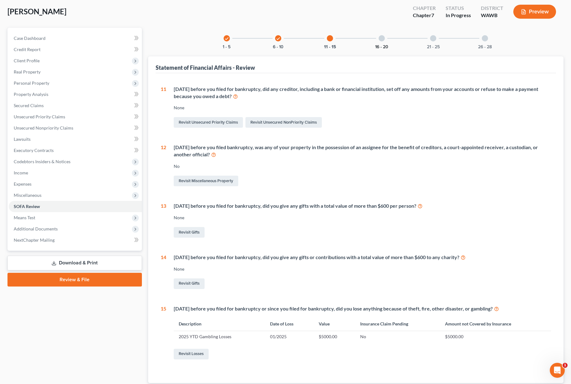
scroll to position [19, 0]
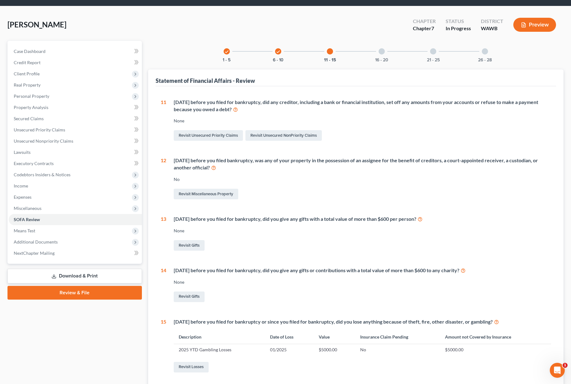
click at [385, 53] on div "16 - 20" at bounding box center [381, 51] width 21 height 21
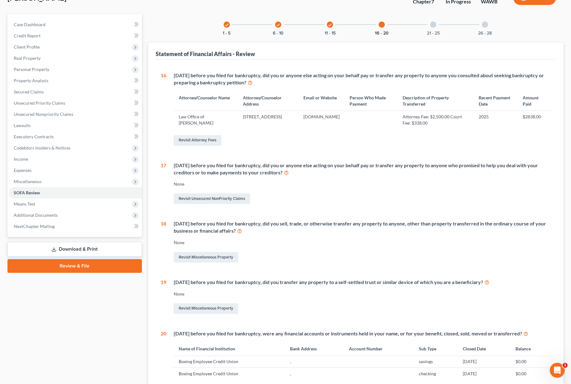
scroll to position [32, 0]
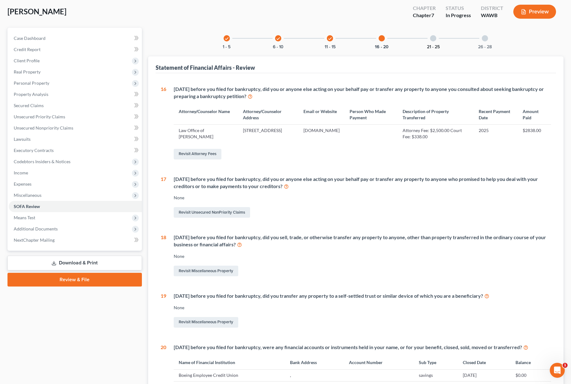
click at [428, 48] on button "21 - 25" at bounding box center [433, 47] width 13 height 4
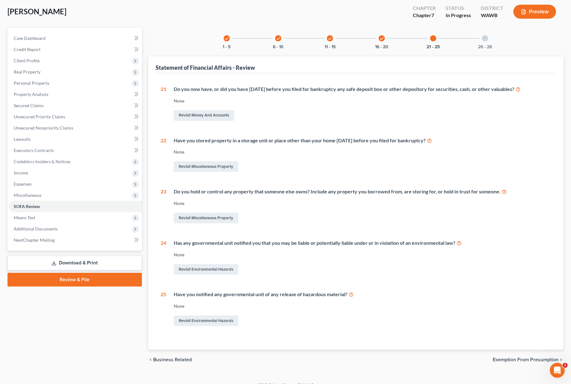
click at [481, 39] on div "26 - 28" at bounding box center [484, 38] width 21 height 21
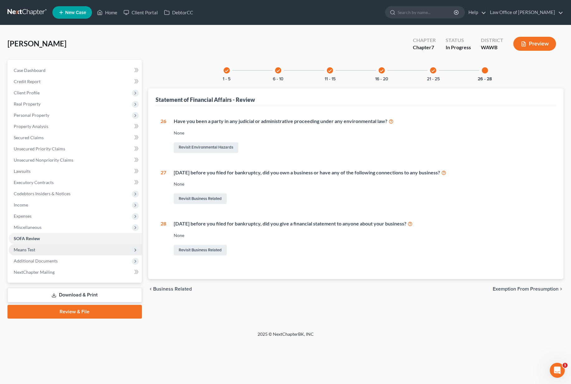
click at [43, 251] on span "Means Test" at bounding box center [75, 249] width 133 height 11
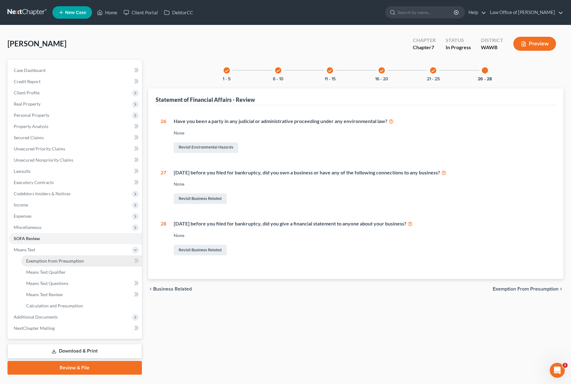
click at [43, 261] on span "Exemption from Presumption" at bounding box center [55, 260] width 58 height 5
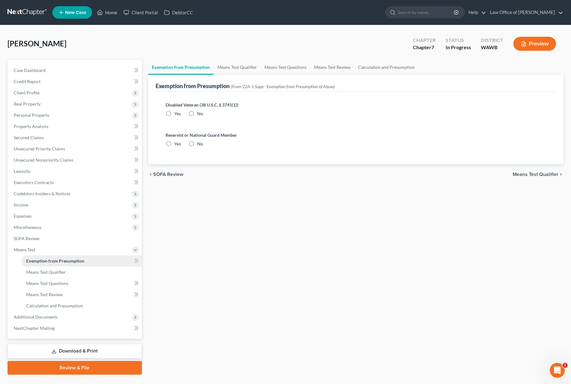
radio input "true"
click at [234, 69] on link "Means Test Qualifier" at bounding box center [236, 67] width 47 height 15
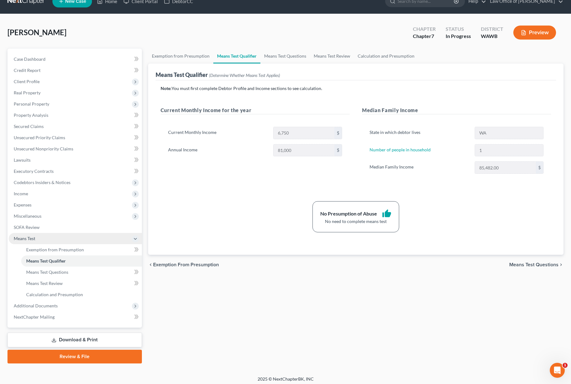
scroll to position [14, 0]
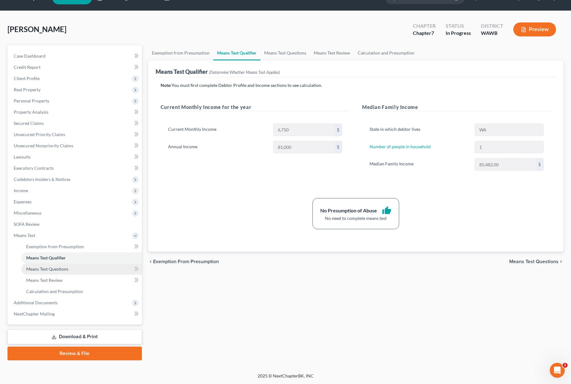
click at [55, 271] on span "Means Test Questions" at bounding box center [47, 268] width 42 height 5
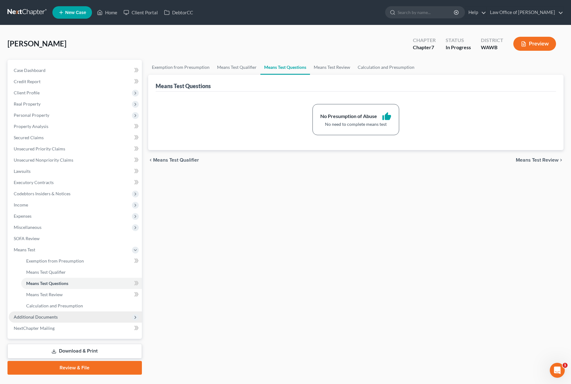
click at [56, 314] on span "Additional Documents" at bounding box center [75, 317] width 133 height 11
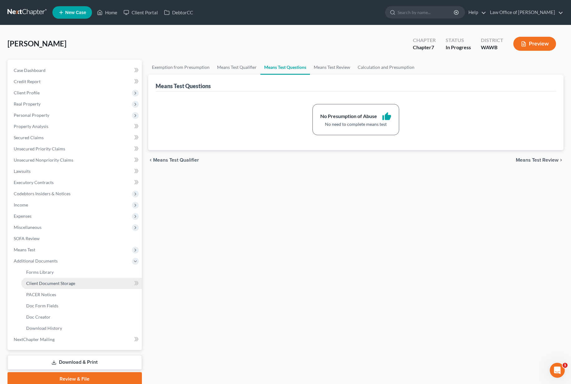
click at [51, 284] on span "Client Document Storage" at bounding box center [50, 283] width 49 height 5
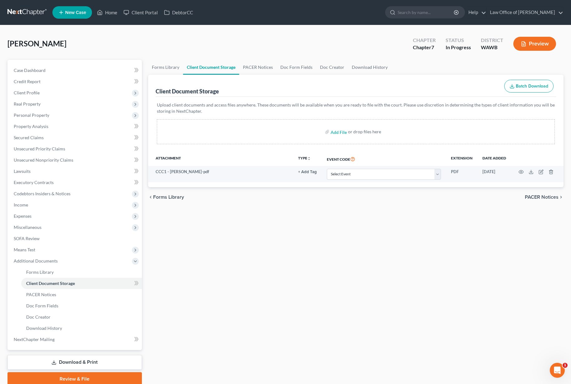
click at [68, 363] on link "Download & Print" at bounding box center [74, 362] width 134 height 15
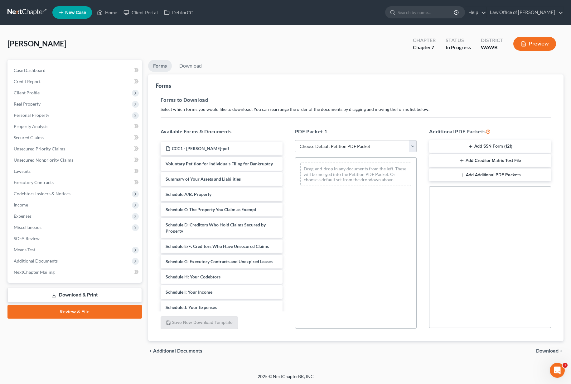
click at [340, 144] on select "Choose Default Petition PDF Packet Complete Bankruptcy Petition (all forms and …" at bounding box center [356, 146] width 122 height 12
select select "0"
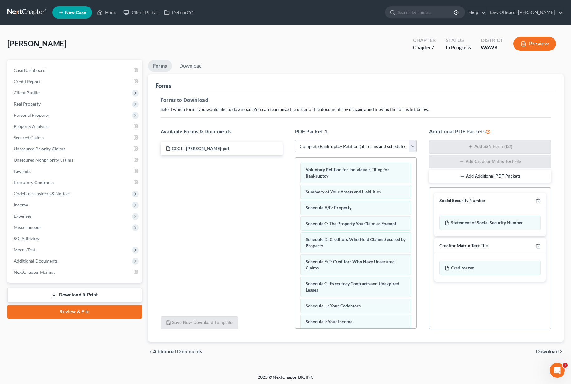
click at [544, 352] on span "Download" at bounding box center [547, 351] width 22 height 5
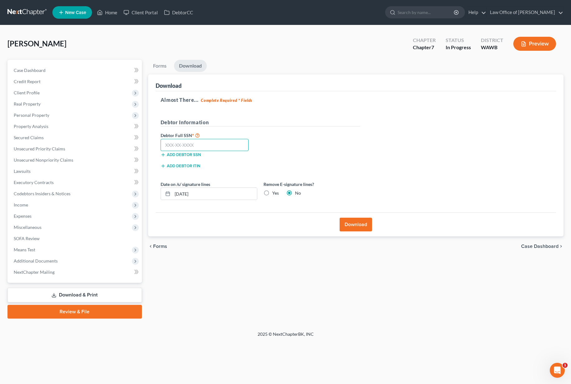
click at [190, 143] on input "text" at bounding box center [204, 145] width 88 height 12
click at [272, 192] on label "Yes" at bounding box center [275, 193] width 7 height 6
click at [275, 192] on input "Yes" at bounding box center [277, 192] width 4 height 4
radio input "true"
radio input "false"
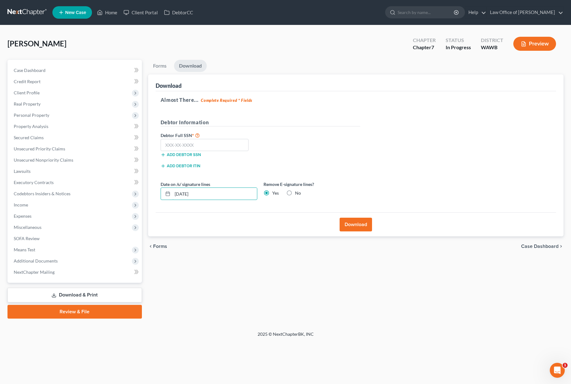
drag, startPoint x: 243, startPoint y: 195, endPoint x: 132, endPoint y: 187, distance: 111.2
click at [139, 187] on div "Petition Navigation Case Dashboard Payments Invoices Payments Payments Credit R…" at bounding box center [285, 189] width 562 height 259
click at [201, 150] on input "text" at bounding box center [204, 145] width 88 height 12
click at [225, 149] on input "text" at bounding box center [204, 145] width 88 height 12
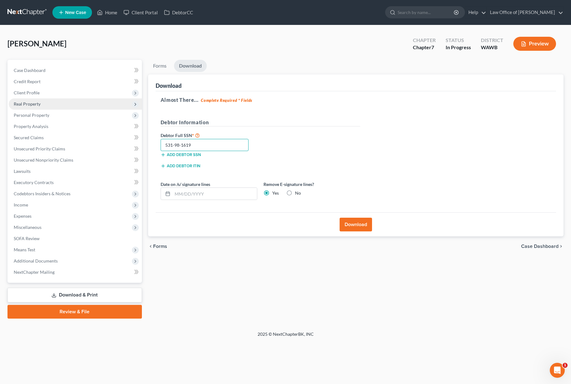
type input "531-98-1619"
click at [351, 222] on button "Download" at bounding box center [355, 225] width 32 height 14
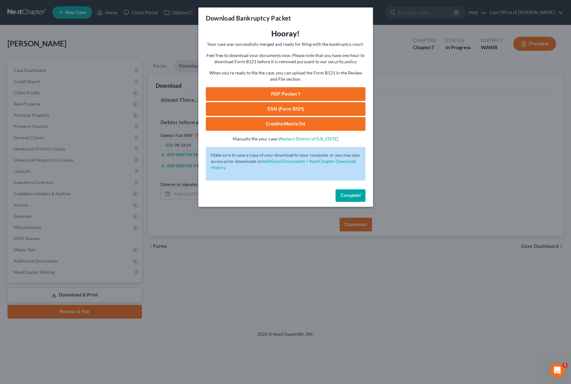
click at [259, 95] on link "PDF Packet 1" at bounding box center [286, 94] width 160 height 14
click at [287, 109] on link "SSN (Form B121)" at bounding box center [286, 109] width 160 height 14
click at [246, 126] on link "CreditorMatrix.txt" at bounding box center [286, 124] width 160 height 14
click at [346, 196] on span "Complete!" at bounding box center [350, 195] width 20 height 5
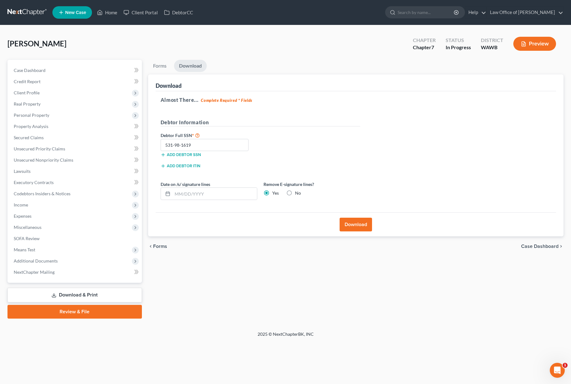
click at [38, 11] on link at bounding box center [27, 12] width 40 height 11
